Goal: Information Seeking & Learning: Learn about a topic

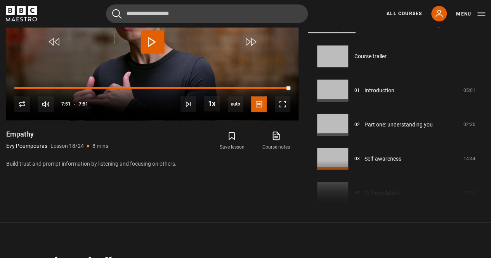
scroll to position [587, 0]
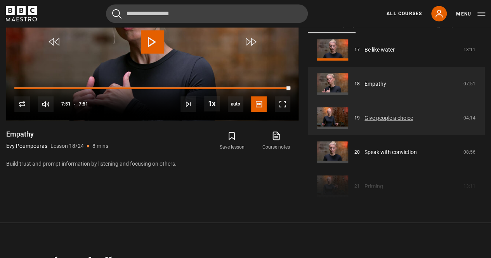
click at [390, 117] on link "Give people a choice" at bounding box center [388, 118] width 48 height 8
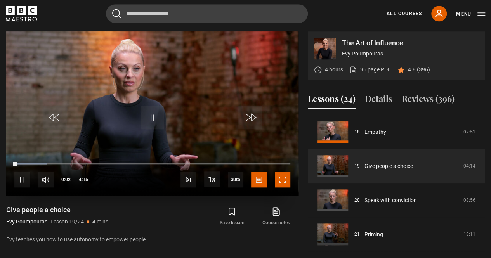
click at [286, 178] on span "Video Player" at bounding box center [283, 180] width 16 height 16
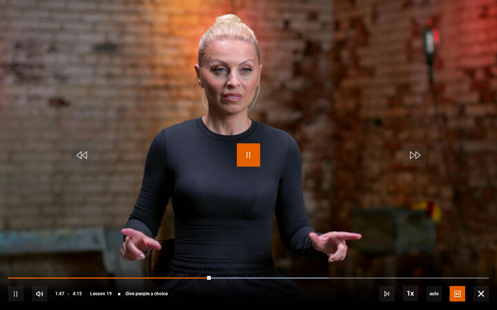
click at [252, 148] on span "Video Player" at bounding box center [248, 155] width 23 height 23
click at [253, 153] on span "Video Player" at bounding box center [248, 155] width 23 height 23
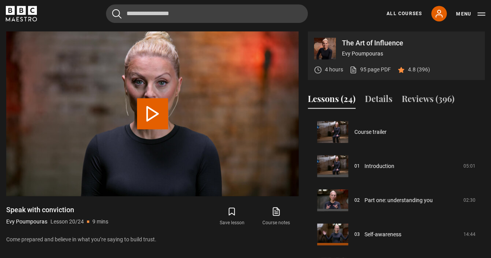
scroll to position [649, 0]
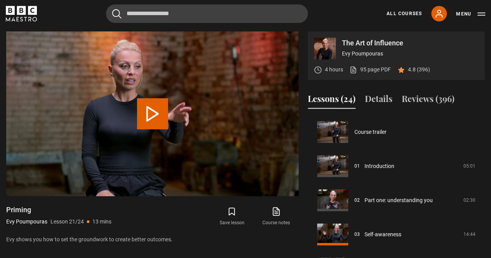
scroll to position [683, 0]
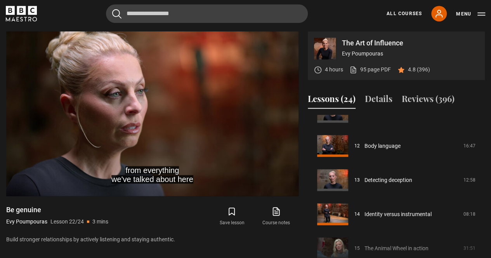
scroll to position [686, 0]
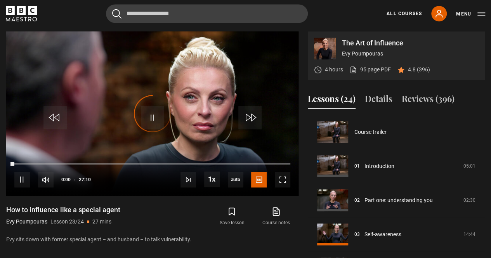
scroll to position [686, 0]
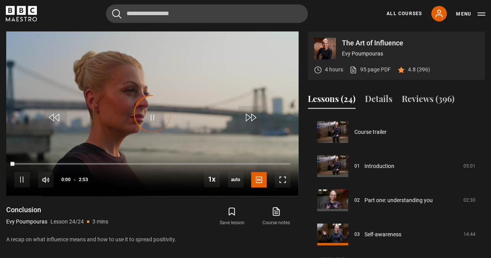
scroll to position [686, 0]
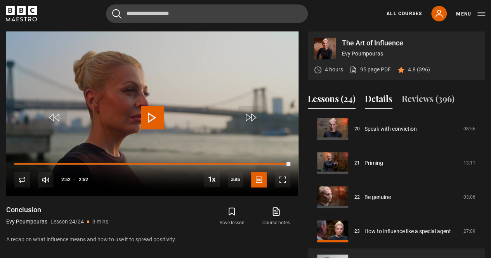
click at [374, 98] on button "Details" at bounding box center [379, 100] width 28 height 16
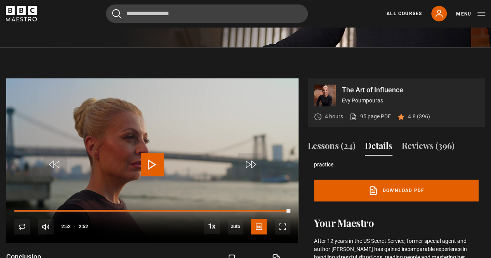
scroll to position [273, 0]
click at [331, 146] on button "Lessons (24)" at bounding box center [332, 148] width 48 height 16
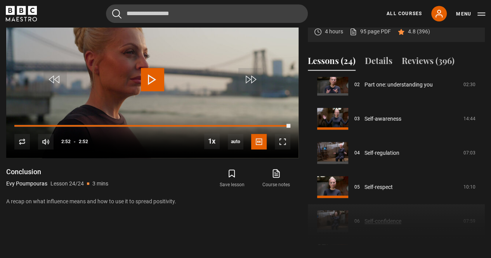
scroll to position [0, 0]
